Goal: Task Accomplishment & Management: Use online tool/utility

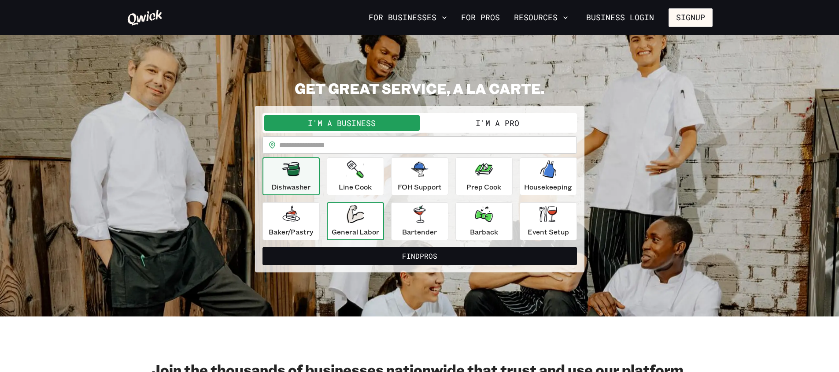
click at [335, 202] on div "Dishwasher Line Cook FOH Support Prep Cook Housekeeping [PERSON_NAME]/Pastry Ge…" at bounding box center [419, 198] width 314 height 83
click at [335, 212] on div "General Labor" at bounding box center [356, 221] width 48 height 32
click at [307, 180] on div "Dishwasher" at bounding box center [290, 176] width 39 height 32
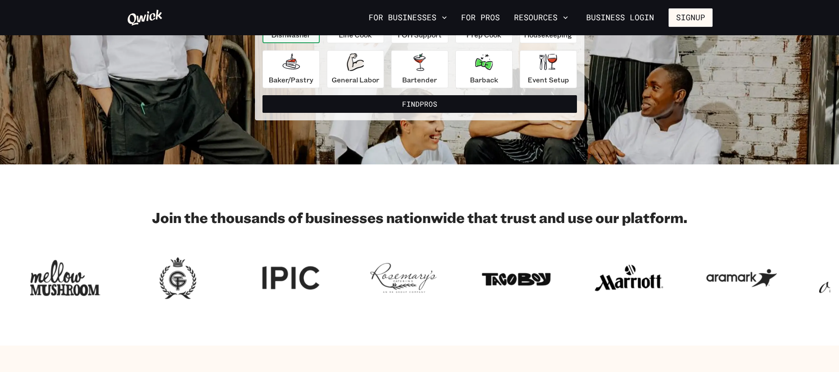
scroll to position [0, 0]
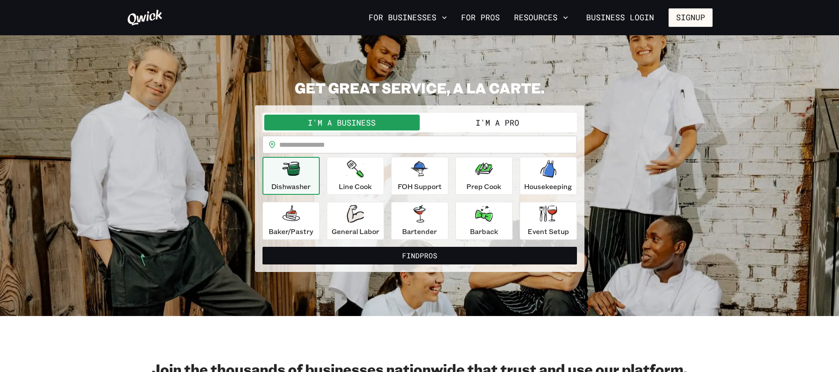
click at [453, 127] on button "I'm a Pro" at bounding box center [497, 122] width 155 height 16
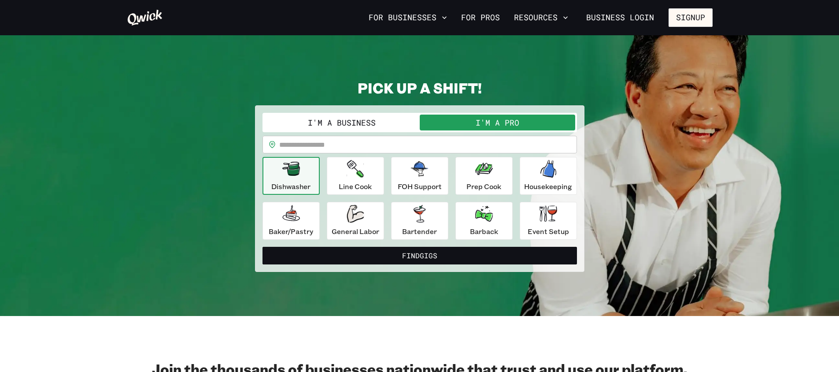
click at [402, 122] on button "I'm a Business" at bounding box center [341, 122] width 155 height 16
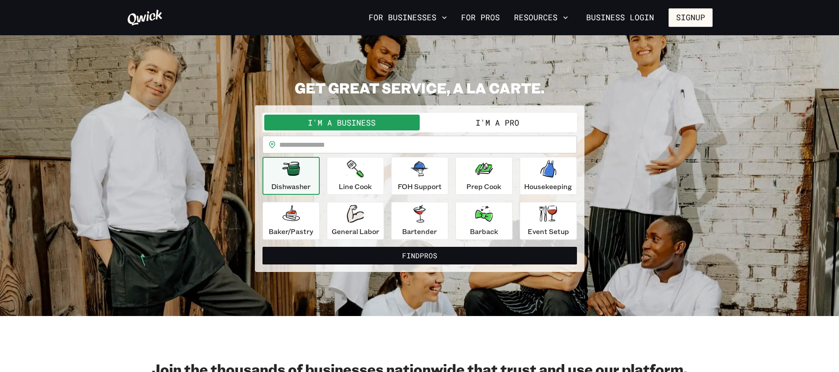
click at [465, 121] on button "I'm a Pro" at bounding box center [497, 122] width 155 height 16
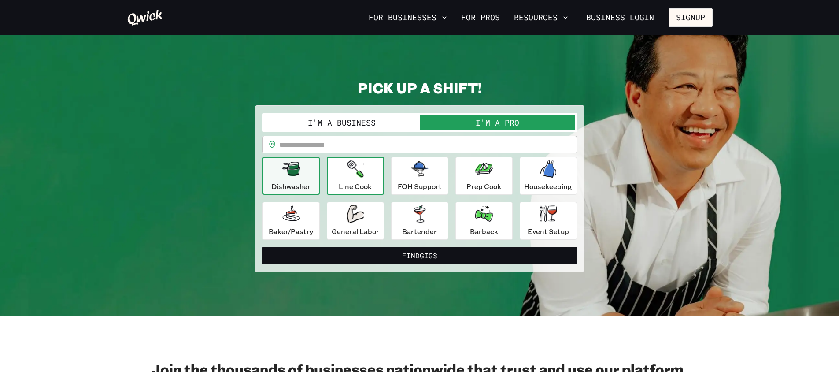
click at [362, 173] on icon "button" at bounding box center [355, 169] width 17 height 18
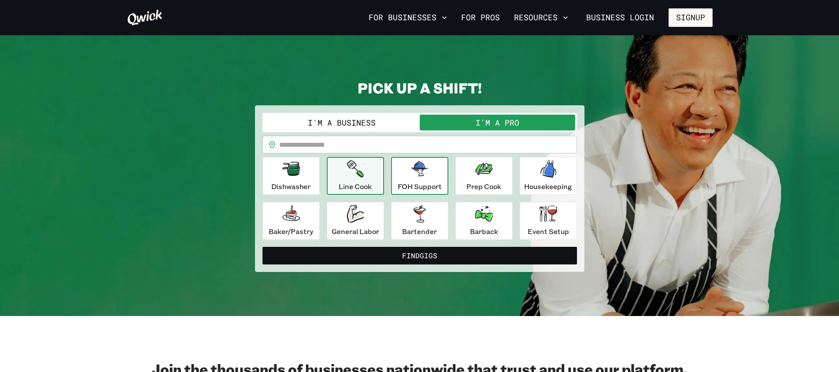
click at [432, 179] on div "FOH Support" at bounding box center [420, 176] width 44 height 32
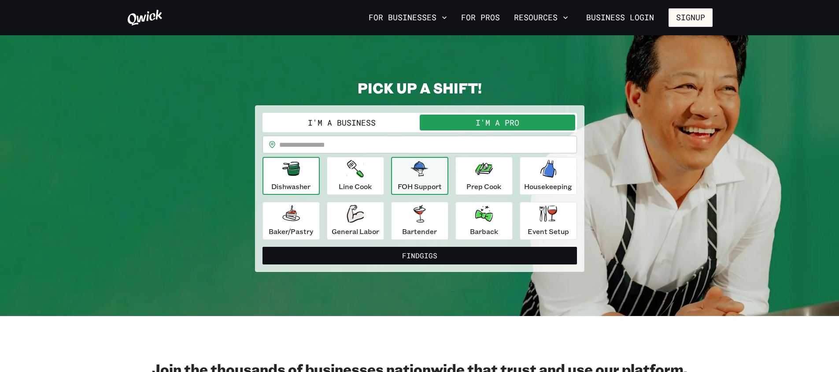
click at [308, 186] on p "Dishwasher" at bounding box center [290, 186] width 39 height 11
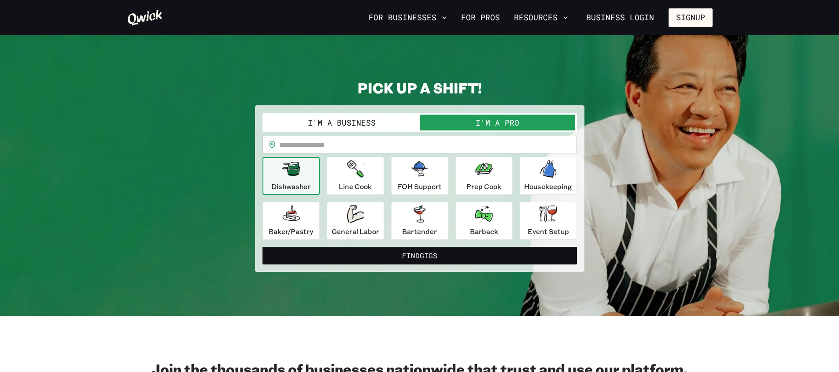
drag, startPoint x: 411, startPoint y: 252, endPoint x: 267, endPoint y: 335, distance: 165.9
click at [371, 232] on p "General Labor" at bounding box center [356, 231] width 48 height 11
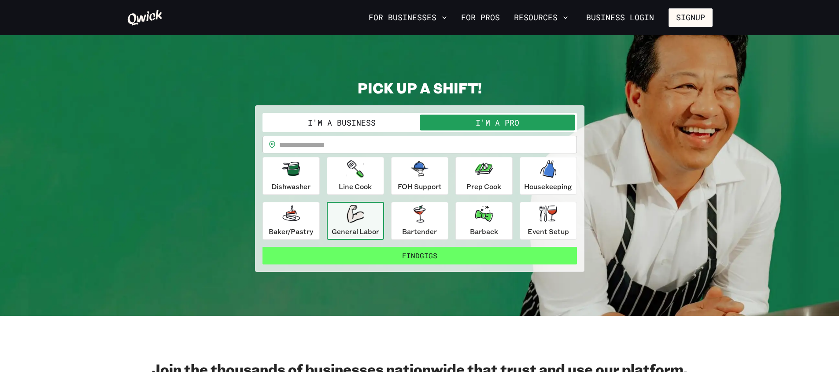
click at [371, 260] on button "Find Gigs" at bounding box center [419, 256] width 314 height 18
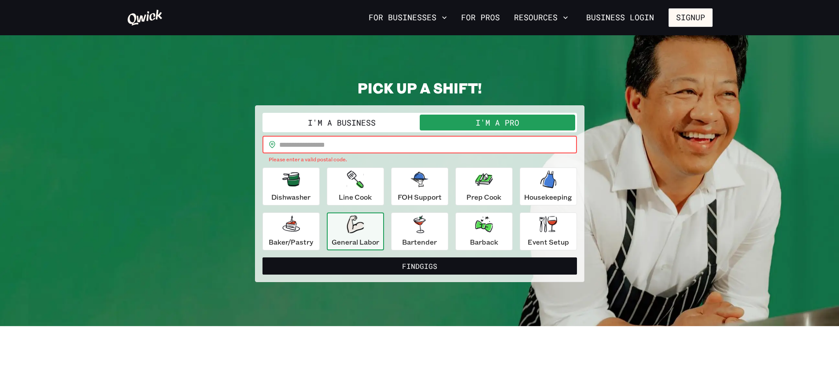
click at [335, 148] on input "text" at bounding box center [428, 145] width 298 height 18
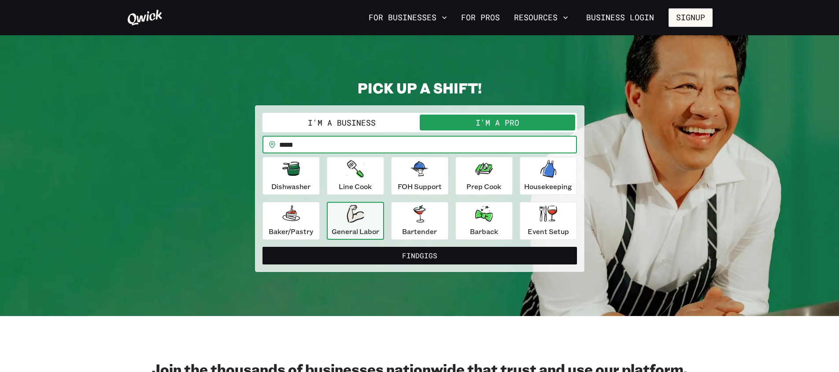
type input "*****"
click at [262, 247] on button "Find Gigs" at bounding box center [419, 256] width 314 height 18
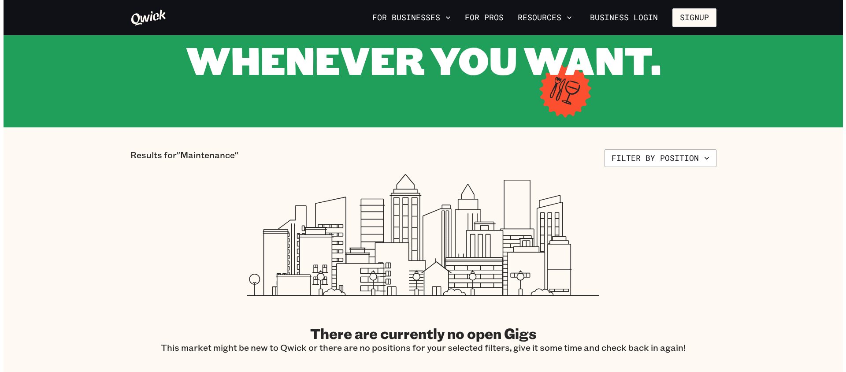
scroll to position [17, 0]
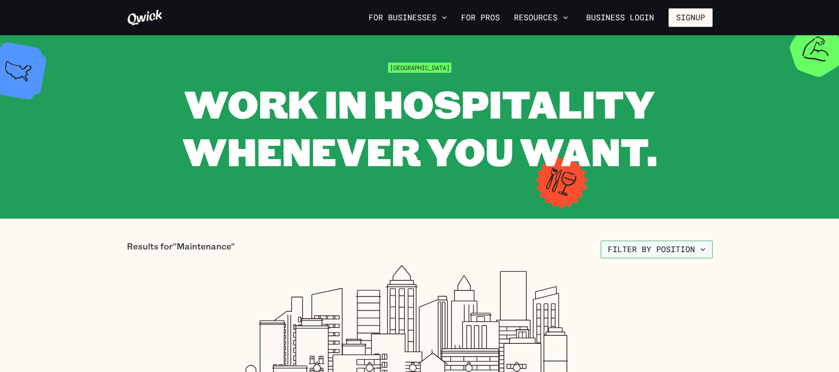
click at [665, 251] on button "Filter by position" at bounding box center [657, 249] width 112 height 18
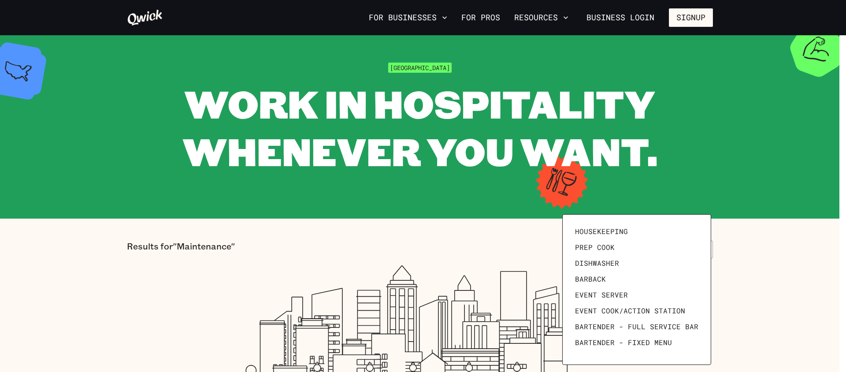
scroll to position [122, 0]
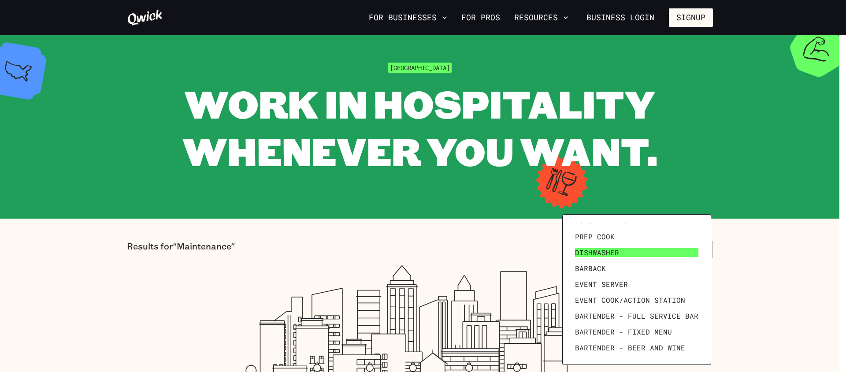
click at [608, 254] on span "Dishwasher" at bounding box center [597, 252] width 44 height 9
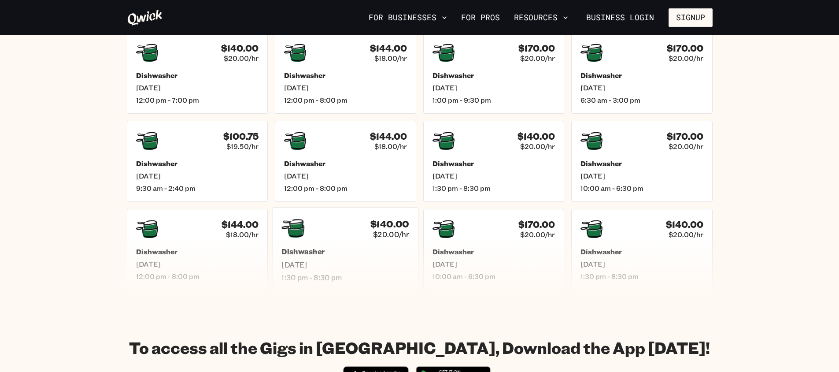
scroll to position [249, 0]
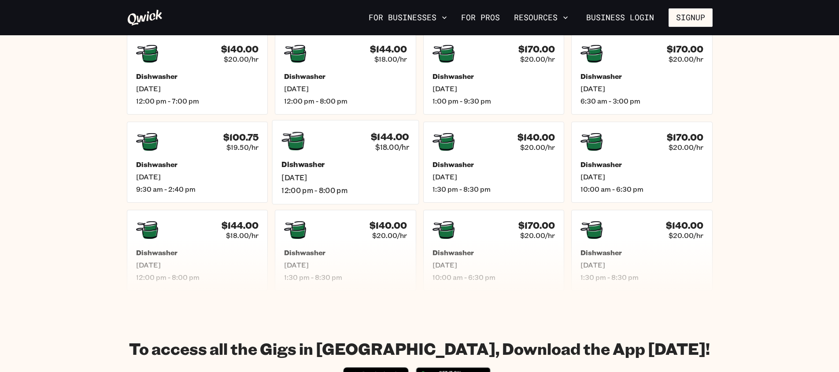
click at [331, 186] on span "12:00 pm - 8:00 pm" at bounding box center [345, 189] width 128 height 9
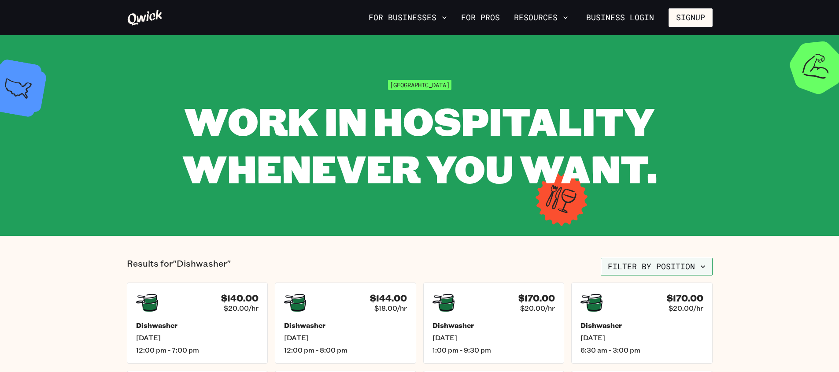
click at [682, 266] on button "Filter by position" at bounding box center [657, 267] width 112 height 18
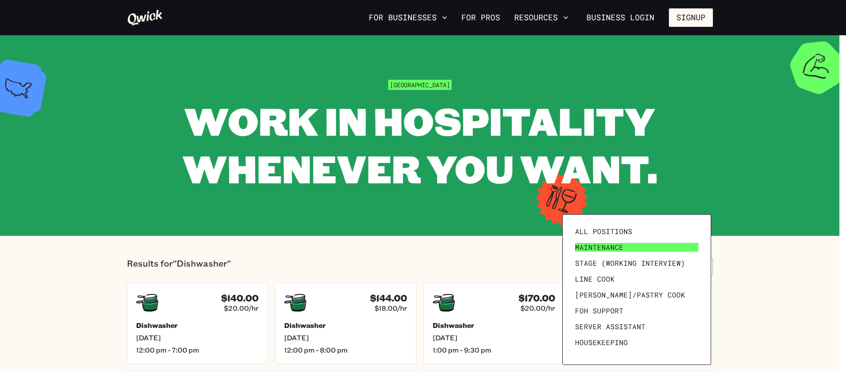
click at [650, 248] on link "Maintenance" at bounding box center [636, 247] width 130 height 16
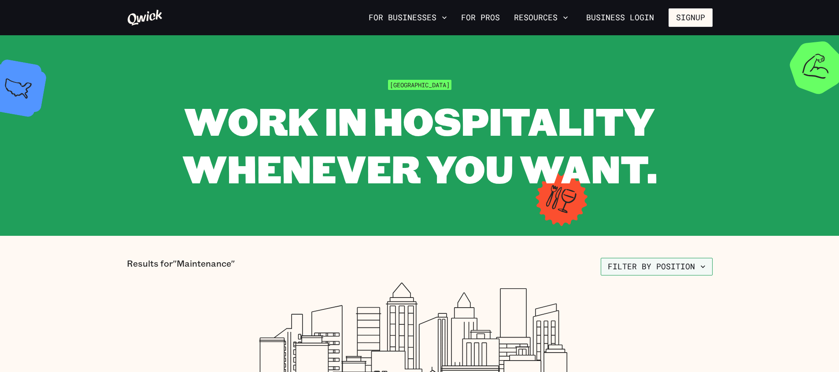
click at [654, 270] on button "Filter by position" at bounding box center [657, 267] width 112 height 18
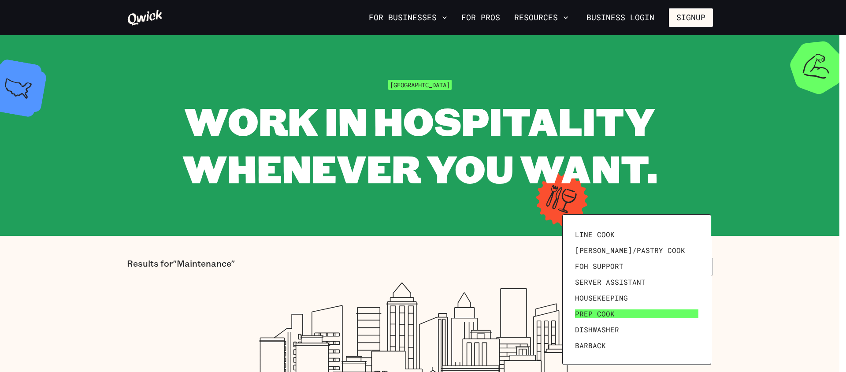
scroll to position [122, 0]
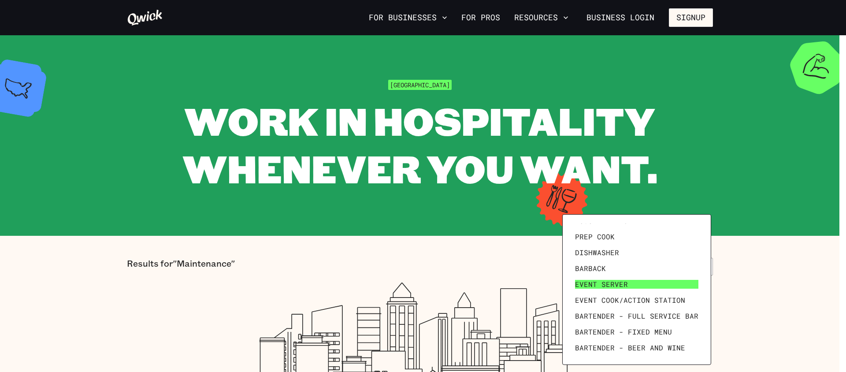
click at [613, 280] on span "Event Server" at bounding box center [601, 284] width 53 height 9
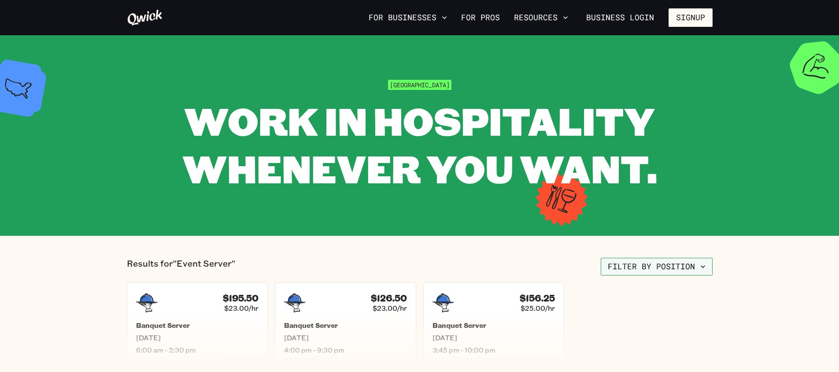
click at [635, 267] on button "Filter by position" at bounding box center [657, 267] width 112 height 18
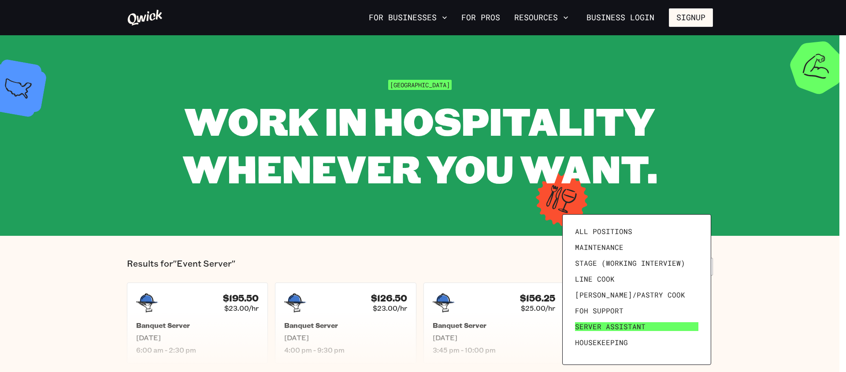
click at [610, 324] on span "Server Assistant" at bounding box center [610, 326] width 70 height 9
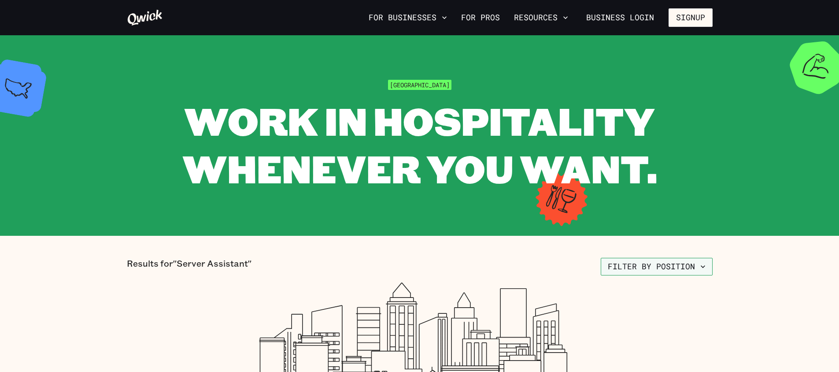
click at [635, 274] on button "Filter by position" at bounding box center [657, 267] width 112 height 18
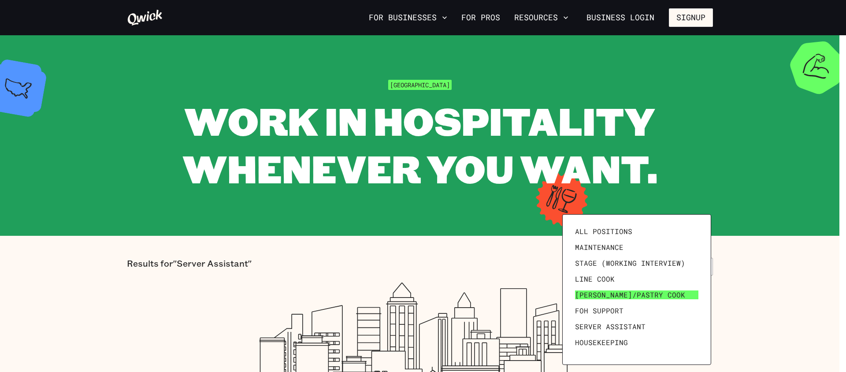
click at [620, 297] on span "[PERSON_NAME]/Pastry Cook" at bounding box center [630, 294] width 110 height 9
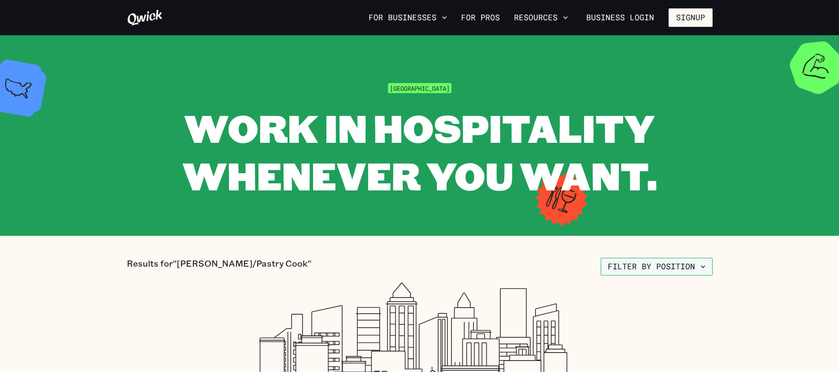
click at [633, 270] on button "Filter by position" at bounding box center [657, 267] width 112 height 18
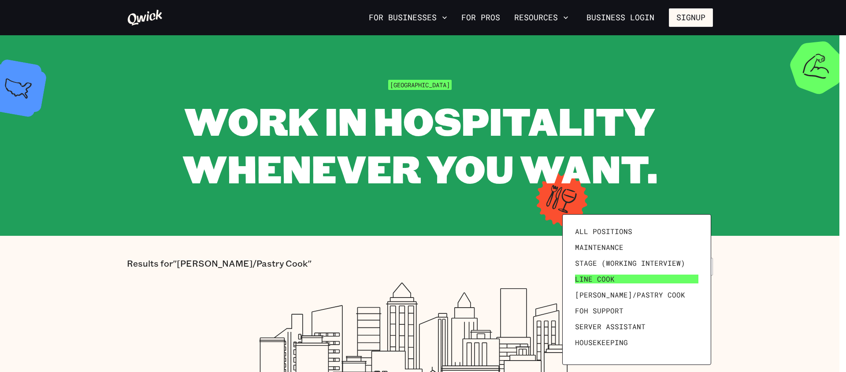
click at [625, 275] on link "Line Cook" at bounding box center [636, 279] width 130 height 16
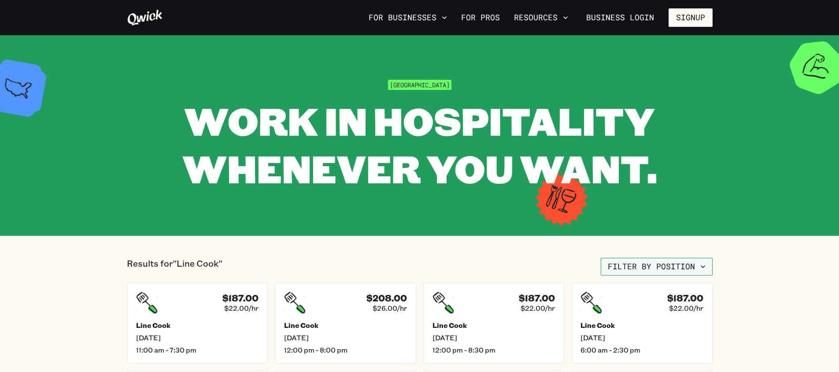
click at [634, 263] on button "Filter by position" at bounding box center [657, 267] width 112 height 18
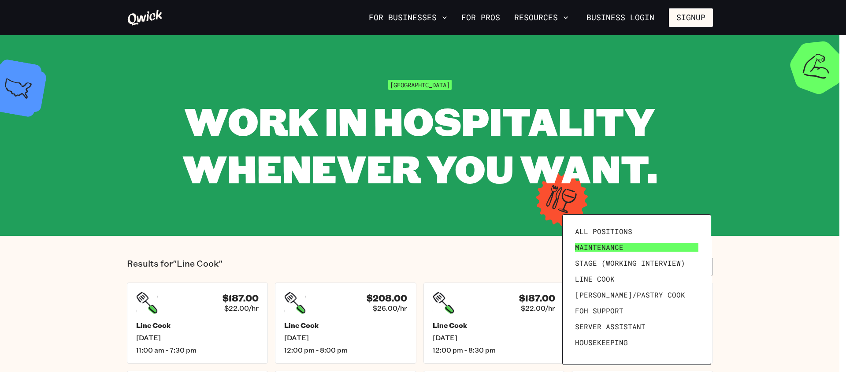
click at [617, 253] on link "Maintenance" at bounding box center [636, 247] width 130 height 16
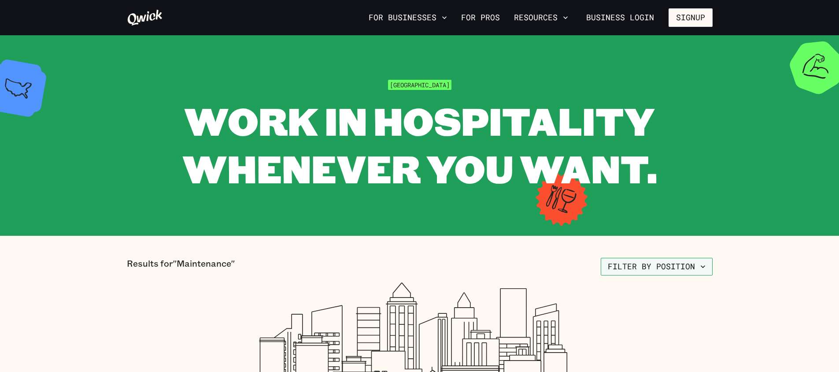
click at [611, 263] on button "Filter by position" at bounding box center [657, 267] width 112 height 18
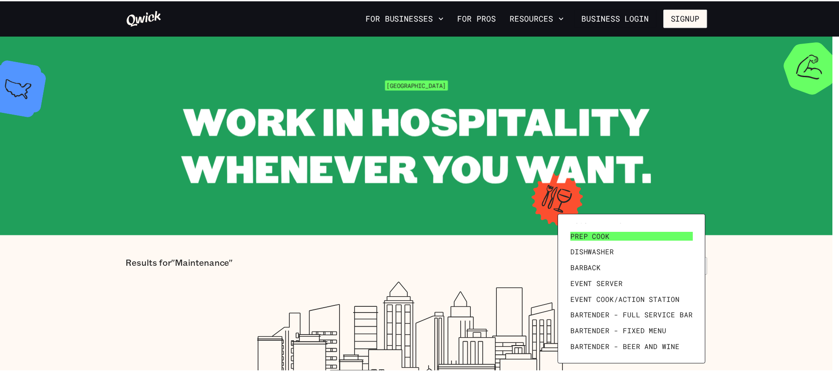
scroll to position [120, 0]
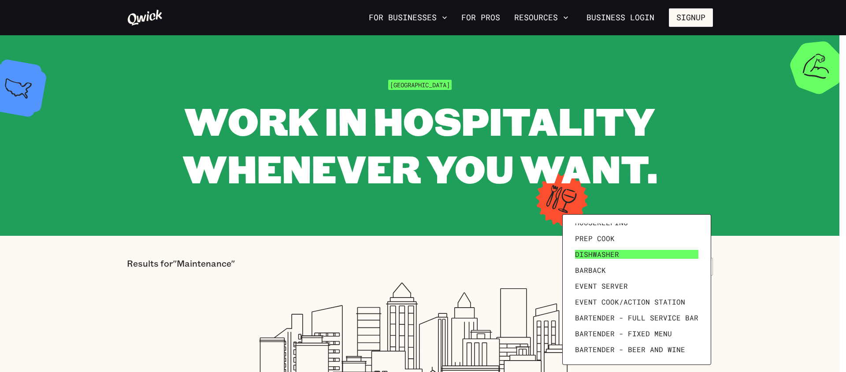
click at [623, 258] on link "Dishwasher" at bounding box center [636, 254] width 130 height 16
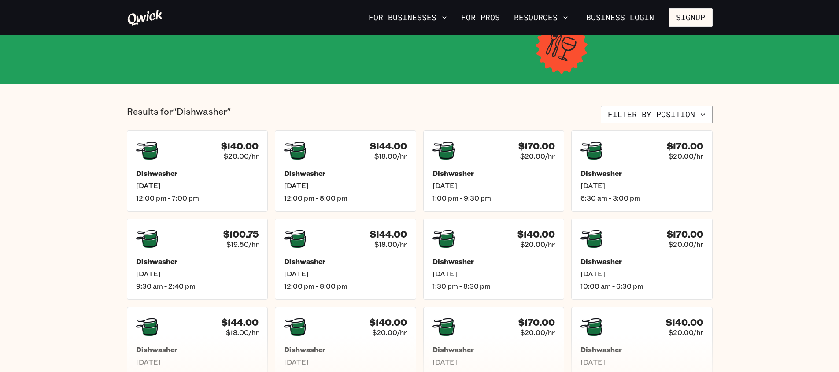
scroll to position [193, 0]
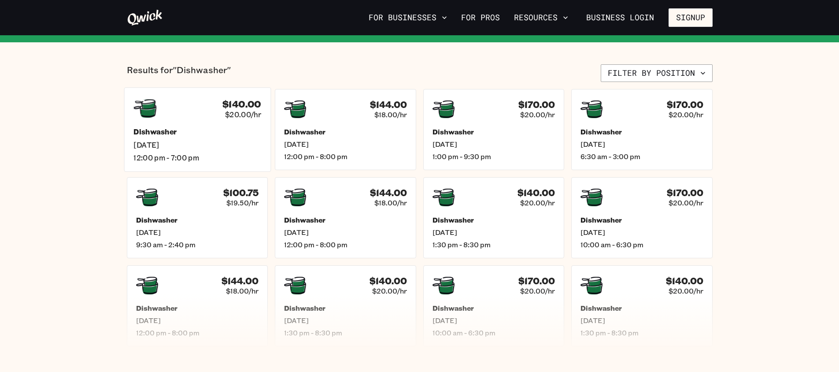
click at [165, 144] on span "[DATE]" at bounding box center [197, 144] width 128 height 9
